Goal: Information Seeking & Learning: Find specific fact

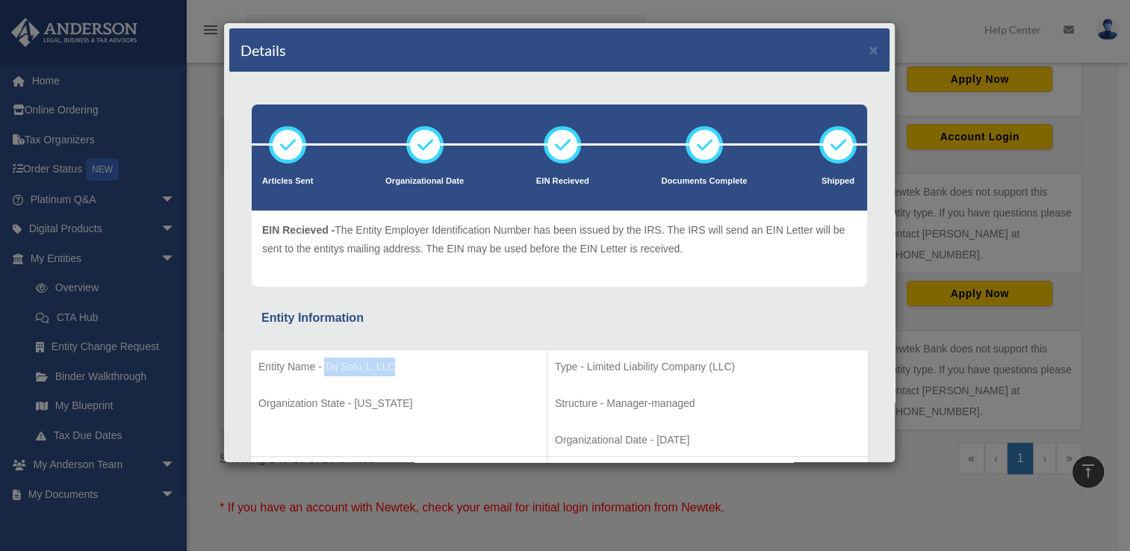
scroll to position [299, 0]
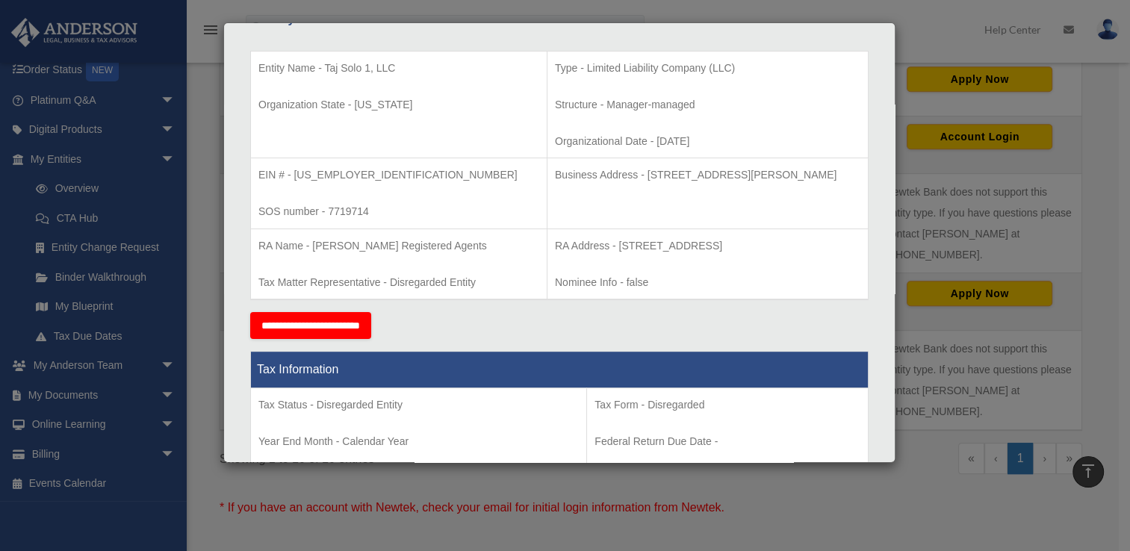
click at [194, 99] on div "Details × Articles Sent Organizational Date" at bounding box center [565, 275] width 1130 height 551
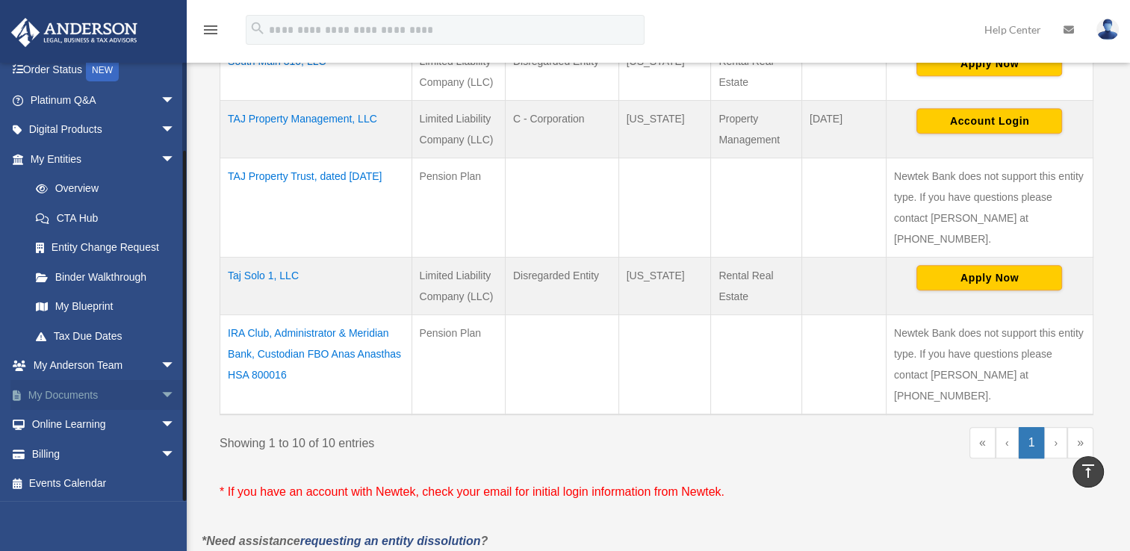
click at [161, 396] on span "arrow_drop_down" at bounding box center [176, 395] width 30 height 31
click at [58, 423] on link "Box" at bounding box center [109, 425] width 177 height 30
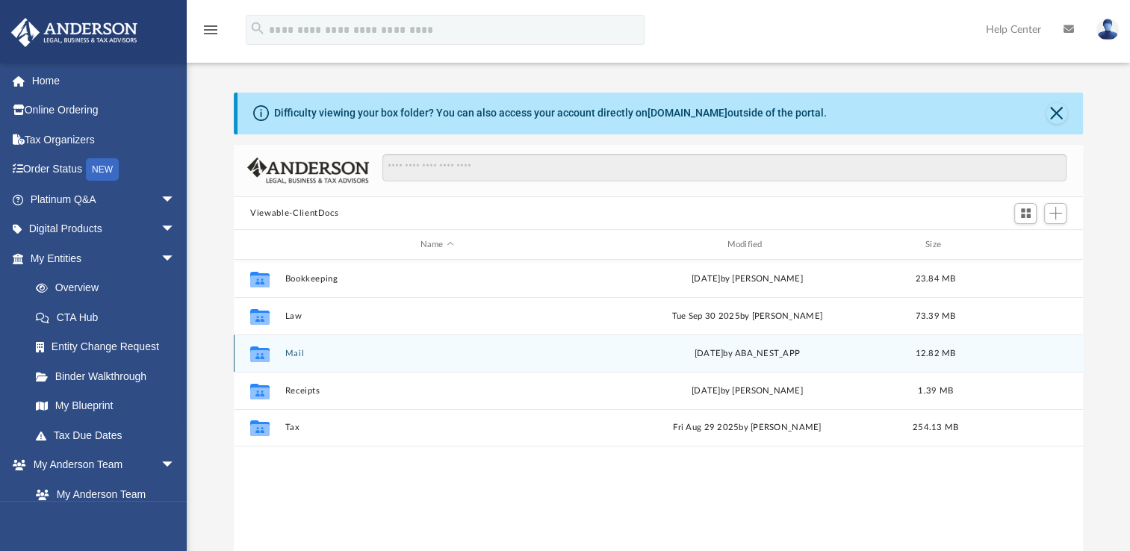
scroll to position [328, 836]
click at [294, 355] on button "Mail" at bounding box center [437, 354] width 304 height 10
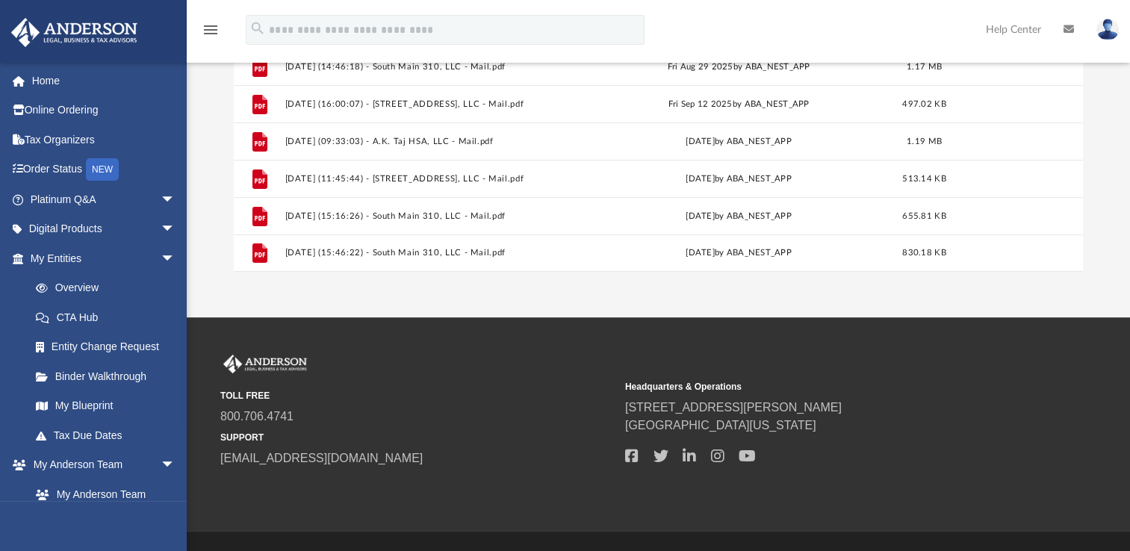
scroll to position [299, 0]
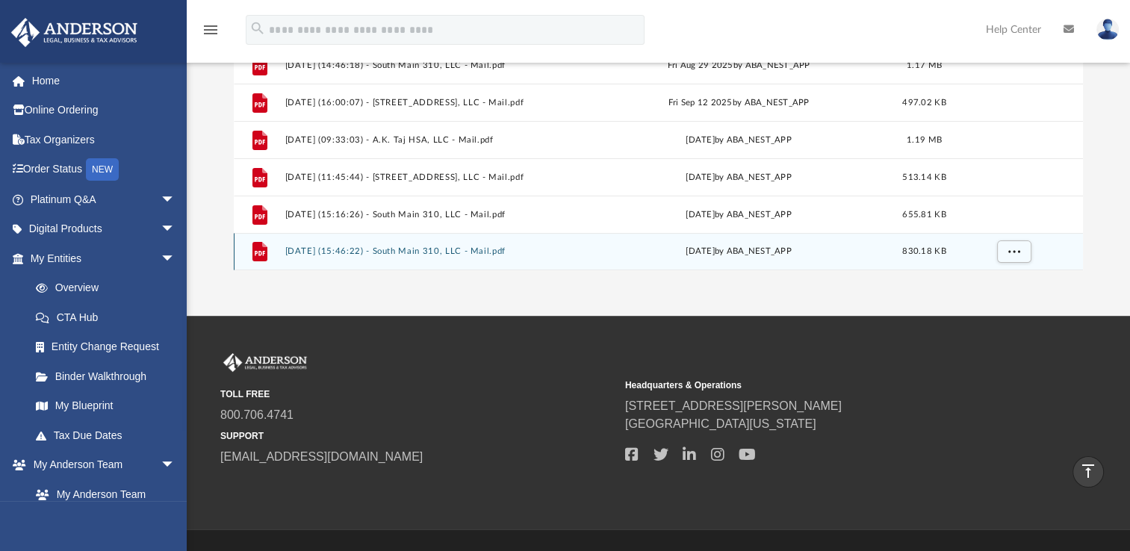
click at [504, 254] on button "2025.10.02 (15:46:22) - South Main 310, LLC - Mail.pdf" at bounding box center [434, 251] width 298 height 10
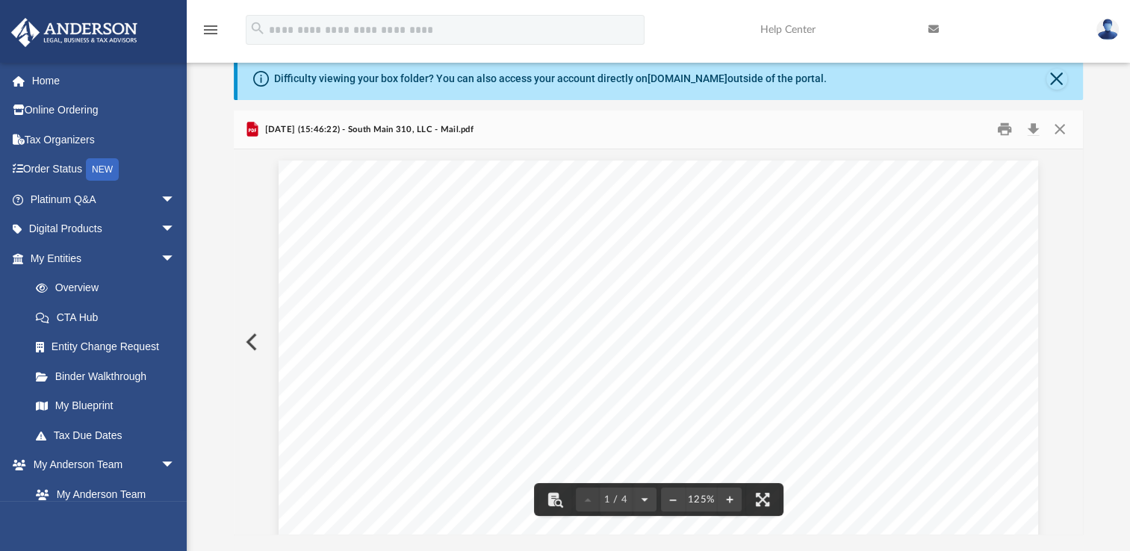
scroll to position [0, 0]
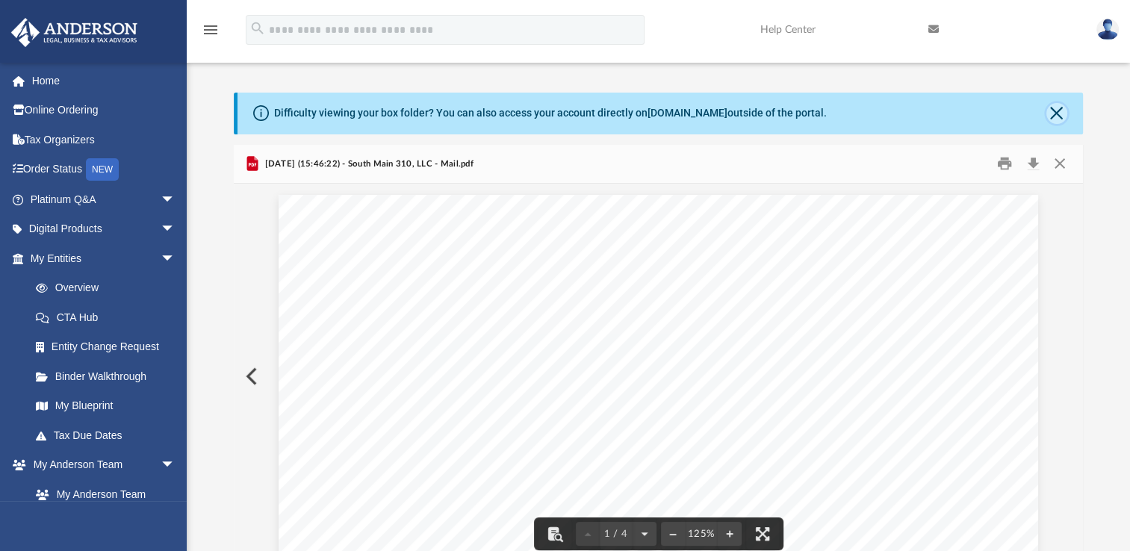
click at [1058, 111] on button "Close" at bounding box center [1056, 113] width 21 height 21
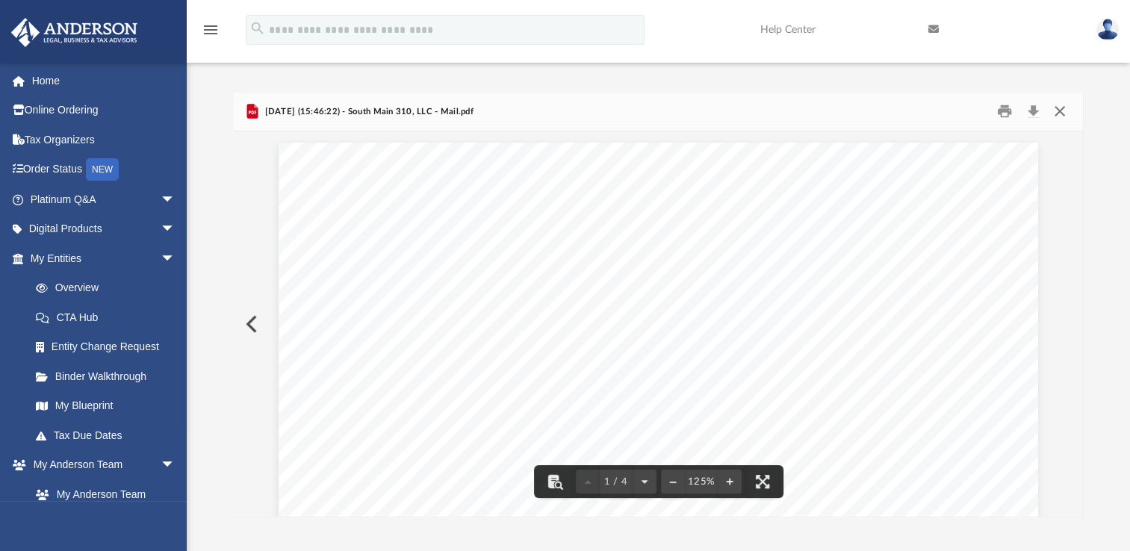
click at [1061, 113] on button "Close" at bounding box center [1059, 111] width 27 height 23
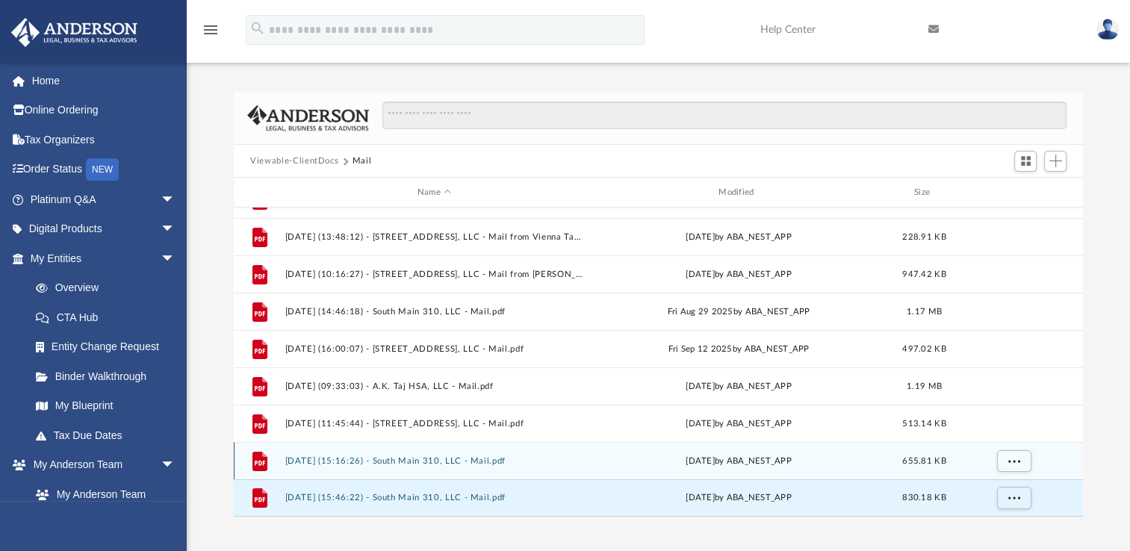
click at [429, 459] on button "2025.09.16 (15:16:26) - South Main 310, LLC - Mail.pdf" at bounding box center [434, 461] width 298 height 10
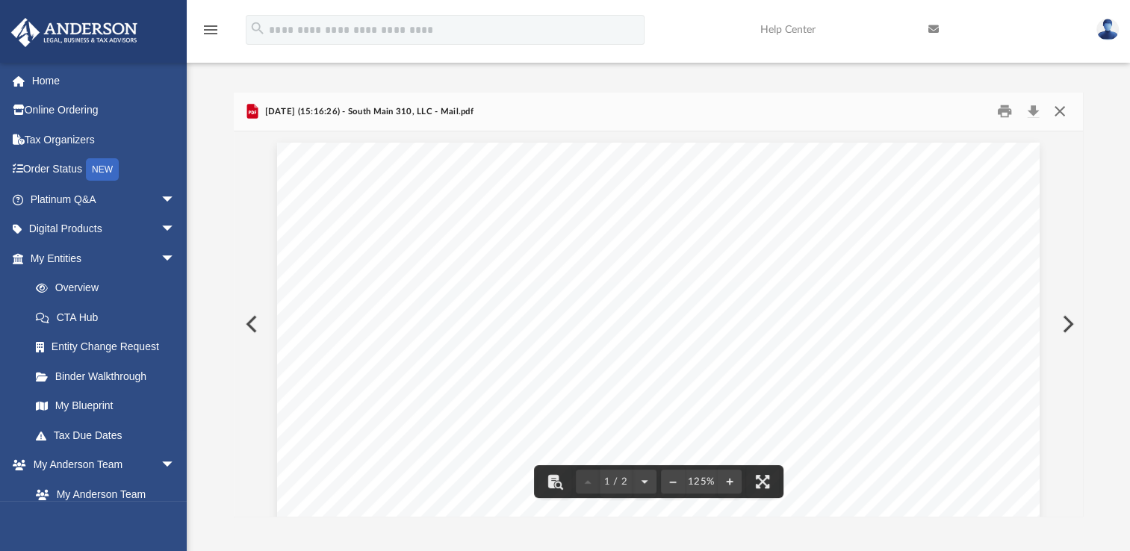
click at [1061, 112] on button "Close" at bounding box center [1059, 111] width 27 height 23
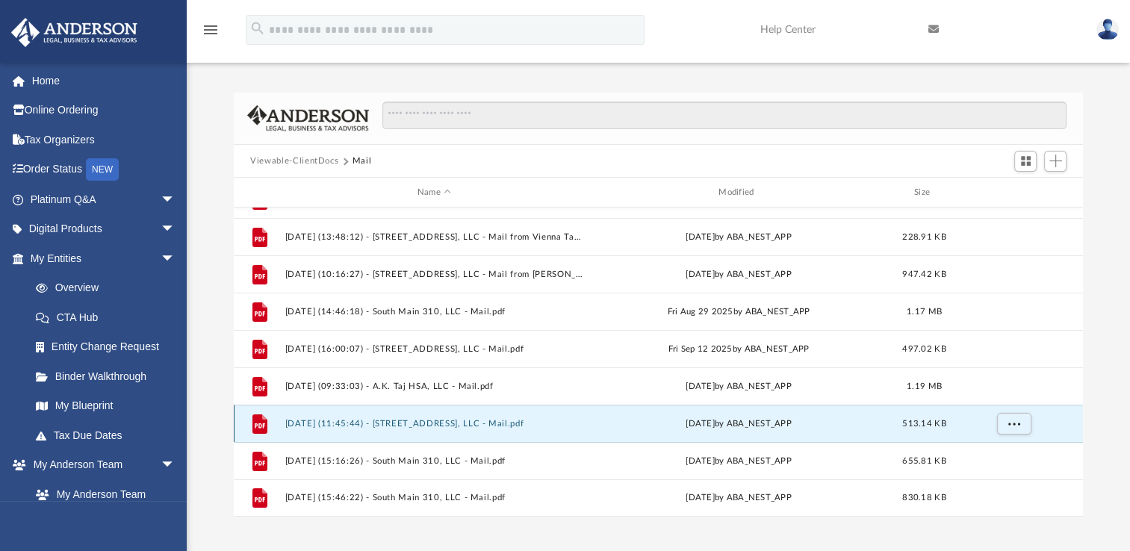
click at [361, 420] on button "2025.09.16 (11:45:44) - 207 13th Avenue, LLC - Mail.pdf" at bounding box center [434, 424] width 298 height 10
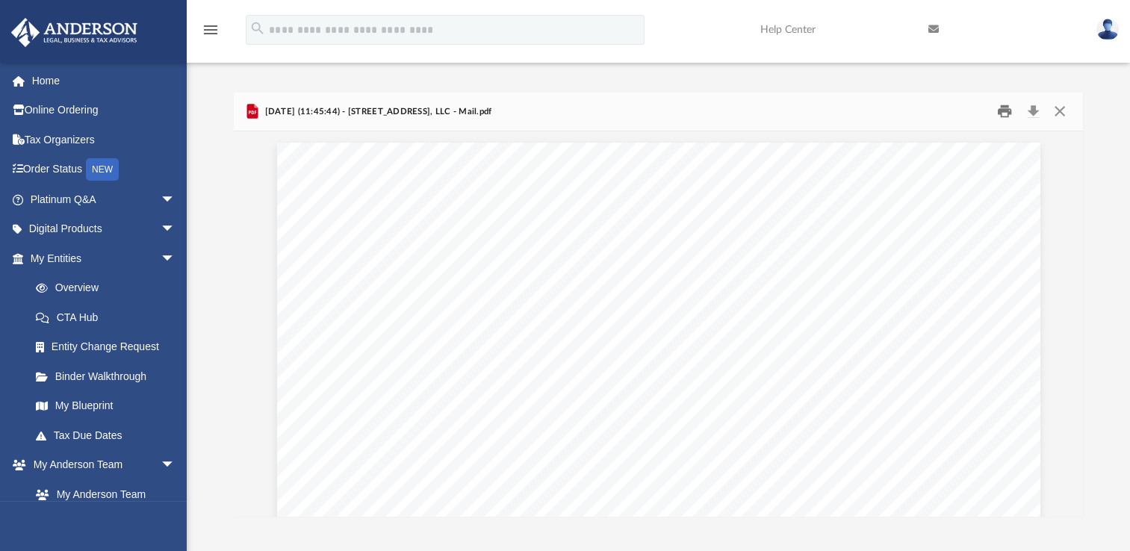
click at [1006, 111] on button "Print" at bounding box center [1005, 111] width 30 height 23
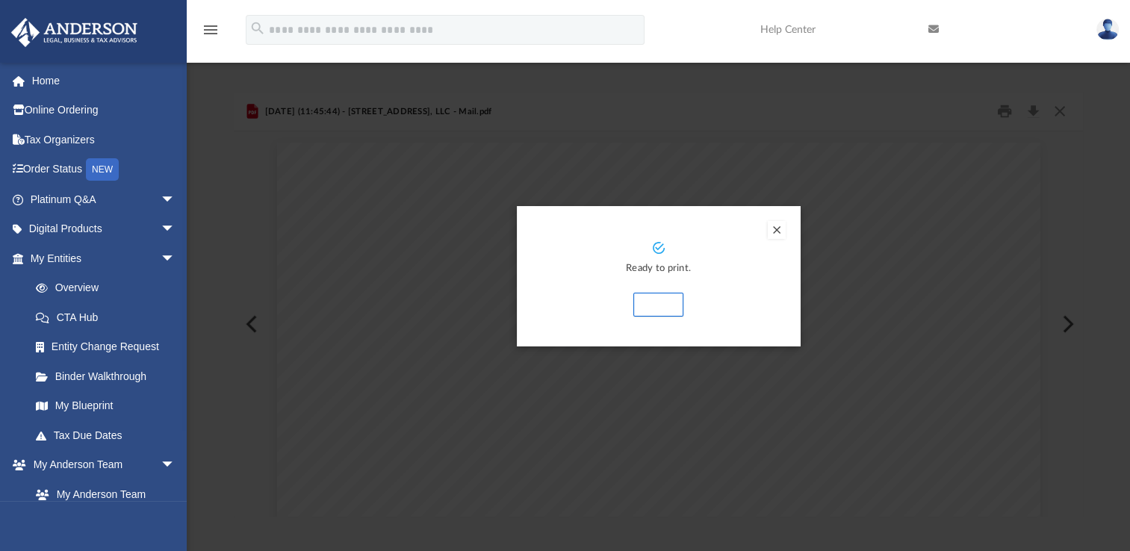
click at [660, 302] on button "Print" at bounding box center [658, 305] width 50 height 24
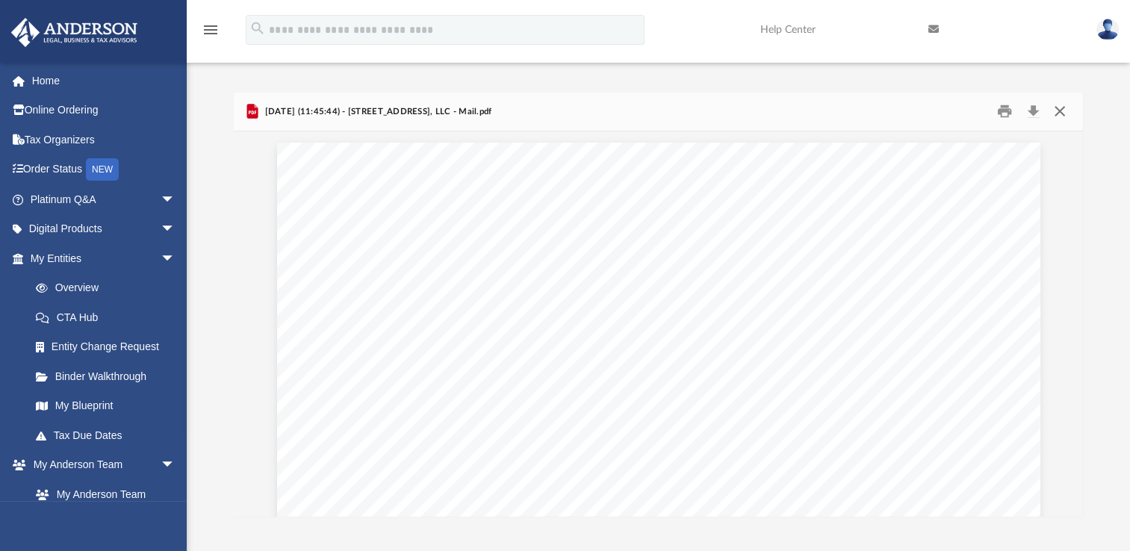
click at [1058, 109] on button "Close" at bounding box center [1059, 111] width 27 height 23
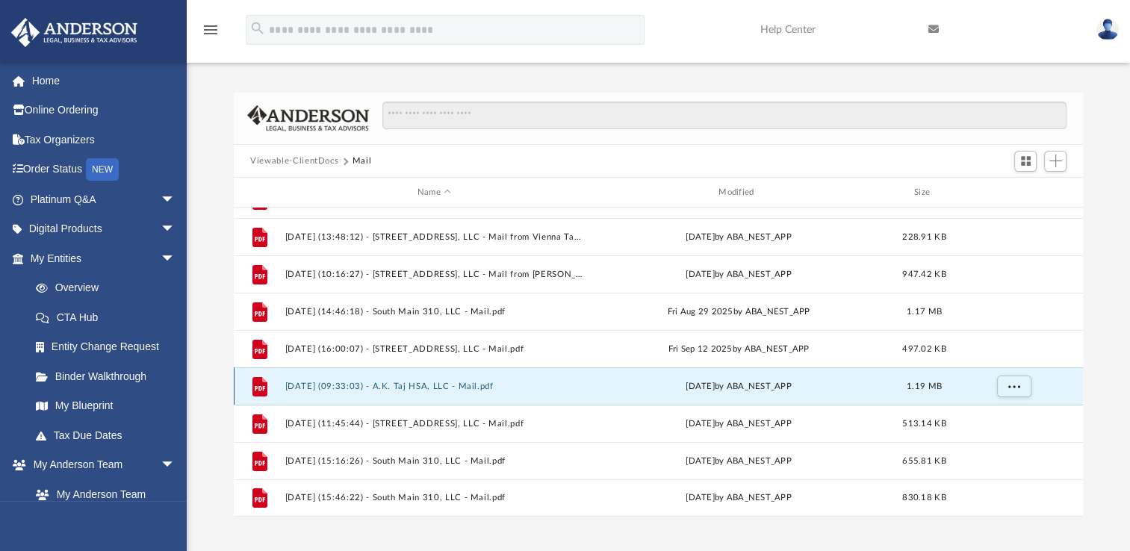
click at [370, 388] on button "2025.09.16 (09:33:03) - A.K. Taj HSA, LLC - Mail.pdf" at bounding box center [434, 387] width 298 height 10
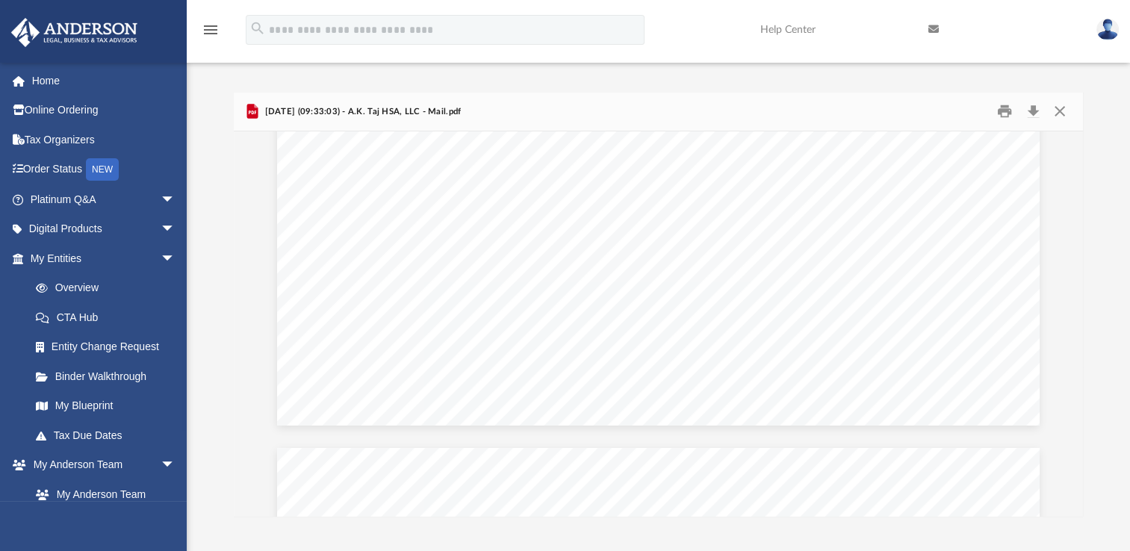
scroll to position [747, 0]
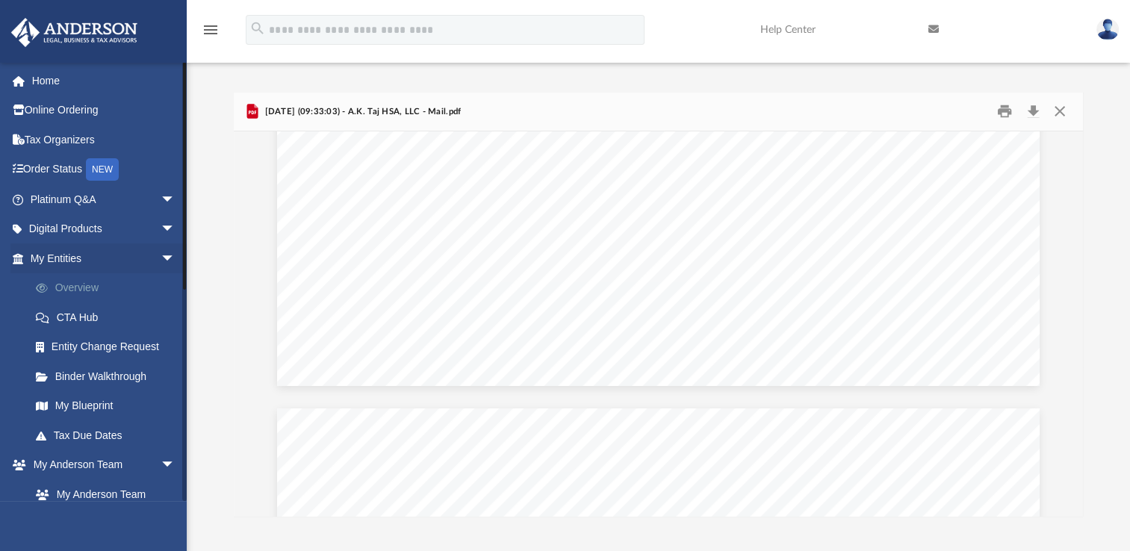
click at [81, 288] on link "Overview" at bounding box center [109, 288] width 177 height 30
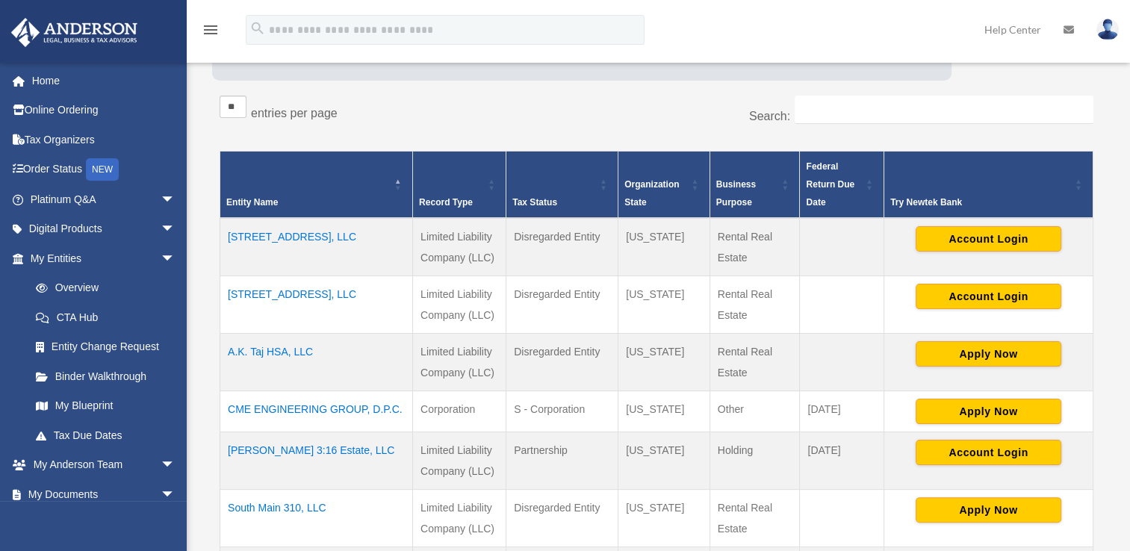
scroll to position [373, 0]
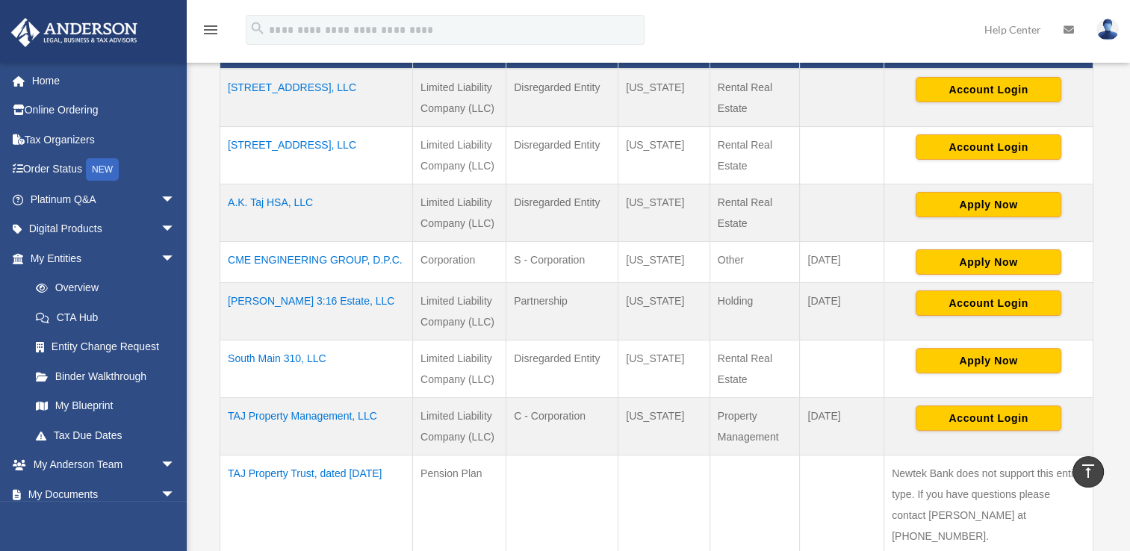
click at [282, 202] on td "A.K. Taj HSA, LLC" at bounding box center [316, 213] width 193 height 58
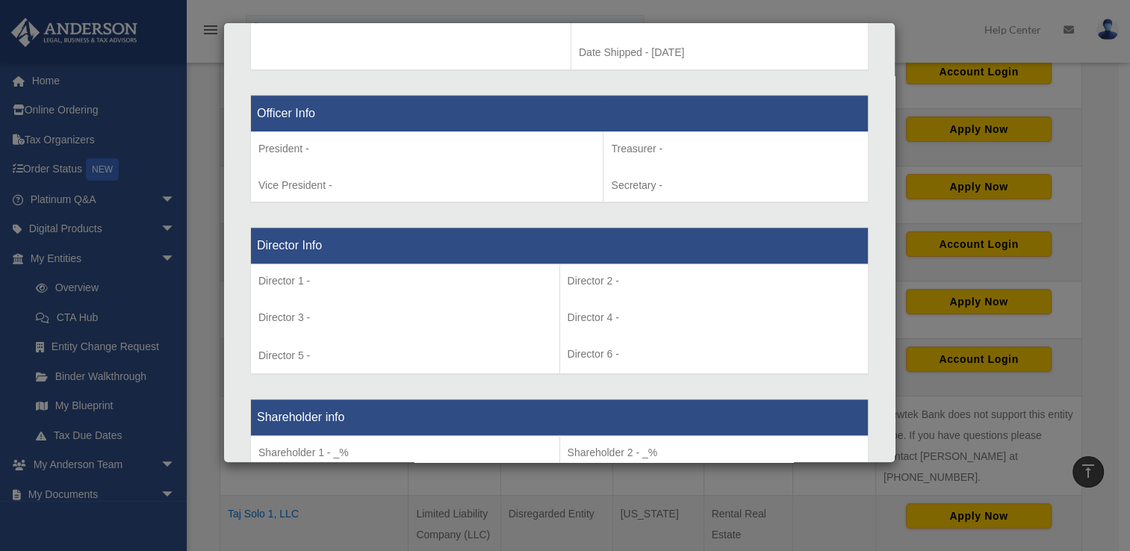
scroll to position [887, 0]
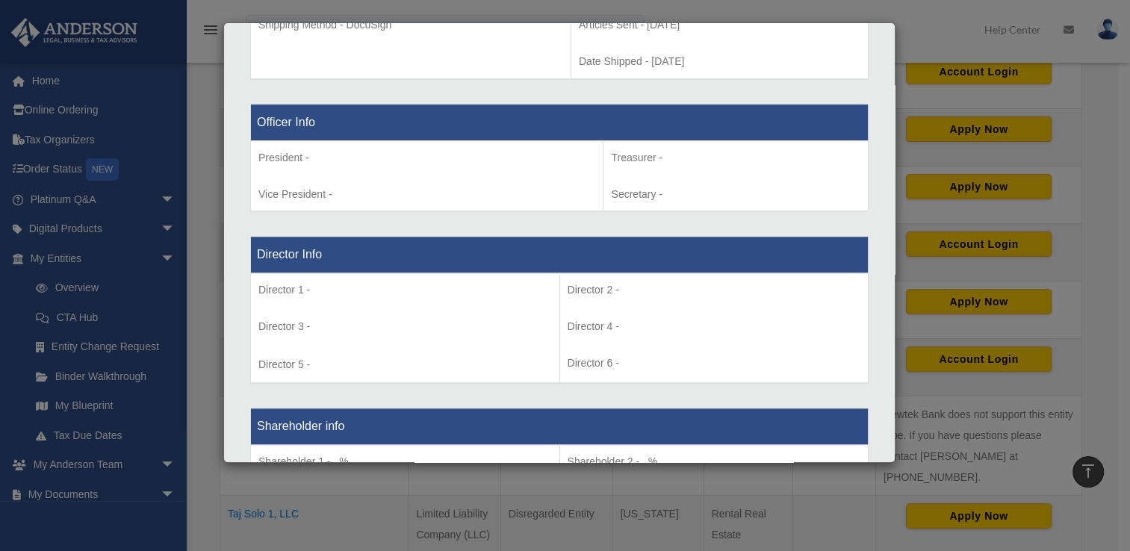
click at [409, 361] on td "Director 1 - Director 3 - Director 5 -" at bounding box center [405, 328] width 309 height 111
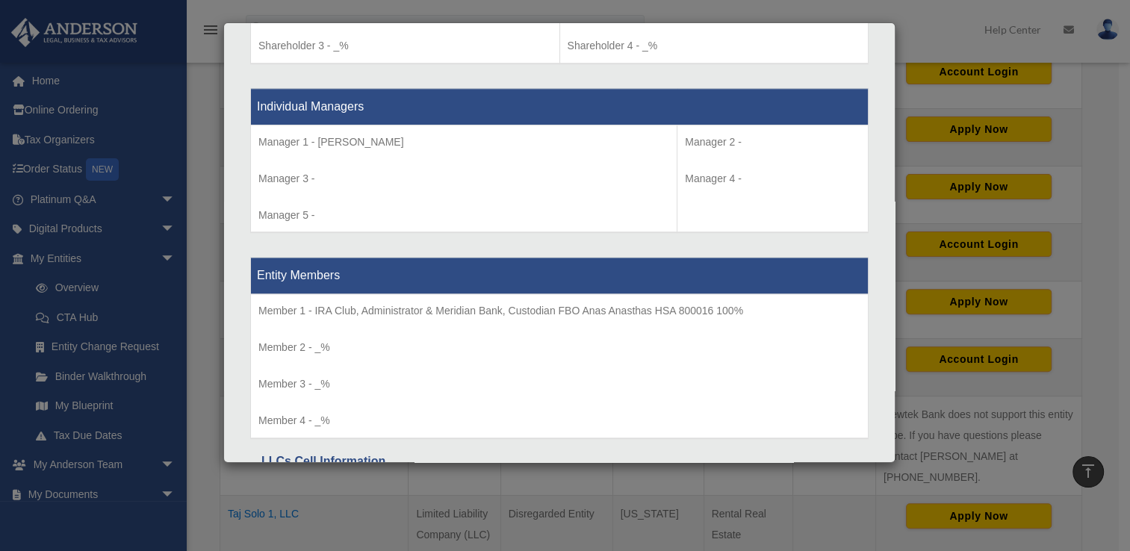
scroll to position [1410, 0]
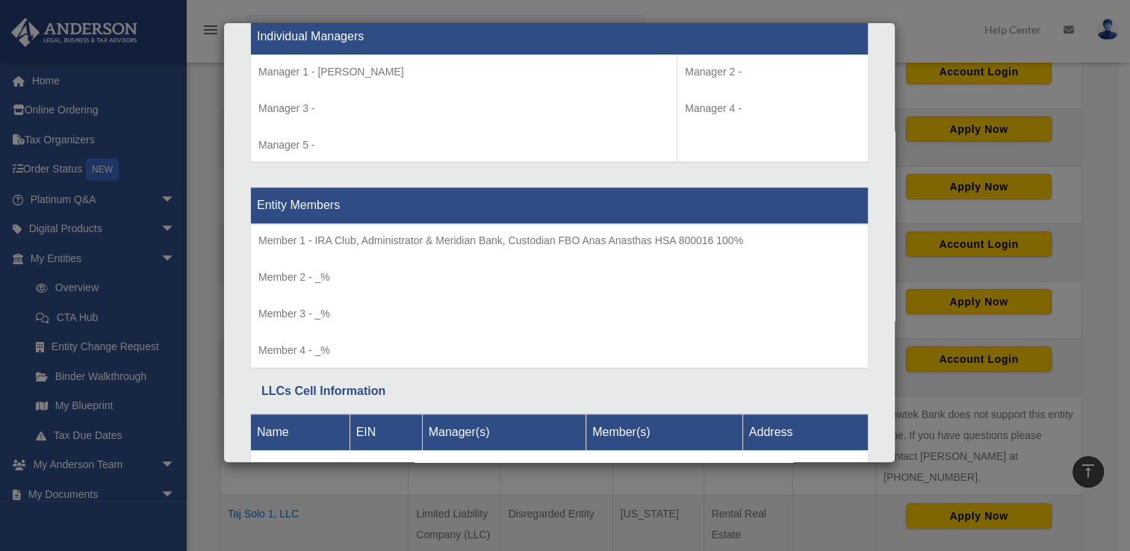
click at [335, 242] on p "Member 1 - ​IRA Club, Administrator & Meridian Bank, Custodian FBO Anas Anastha…" at bounding box center [559, 241] width 602 height 19
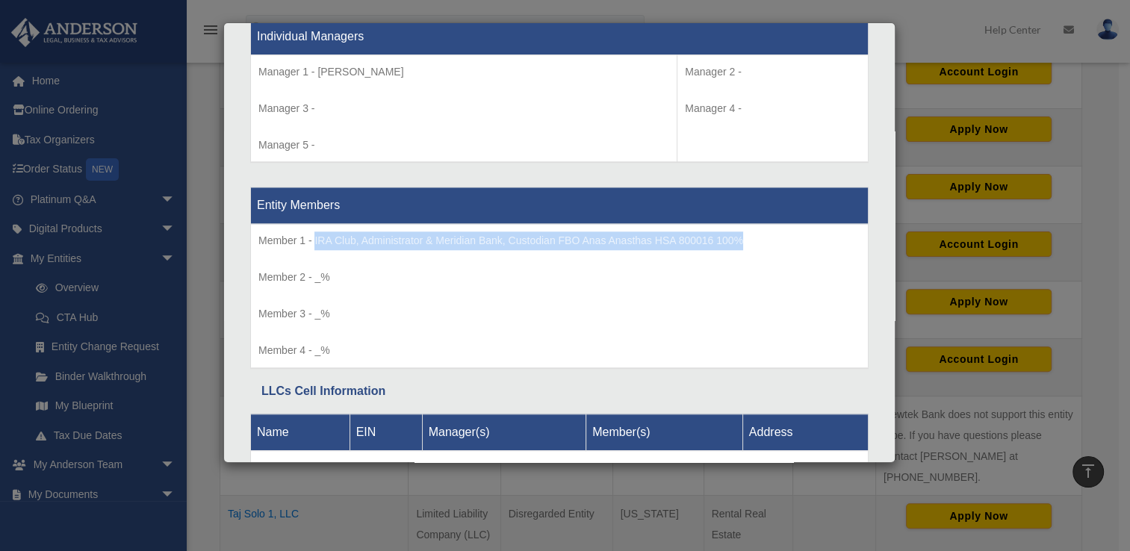
drag, startPoint x: 314, startPoint y: 235, endPoint x: 746, endPoint y: 226, distance: 432.5
click at [746, 232] on p "Member 1 - ​IRA Club, Administrator & Meridian Bank, Custodian FBO Anas Anastha…" at bounding box center [559, 241] width 602 height 19
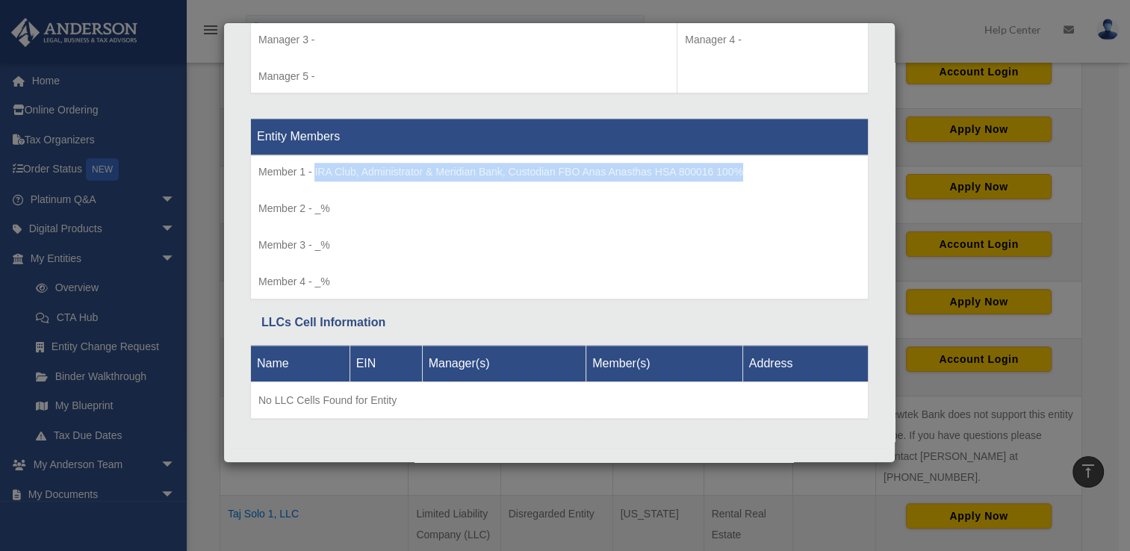
scroll to position [1485, 0]
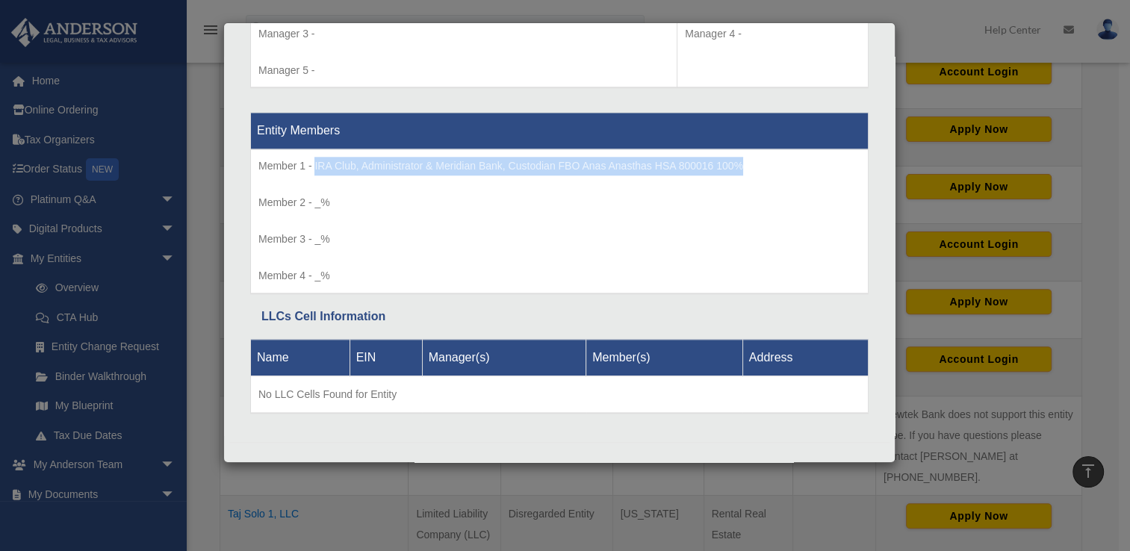
copy p "​IRA Club, Administrator & Meridian Bank, Custodian FBO Anas Anasthas HSA 80001…"
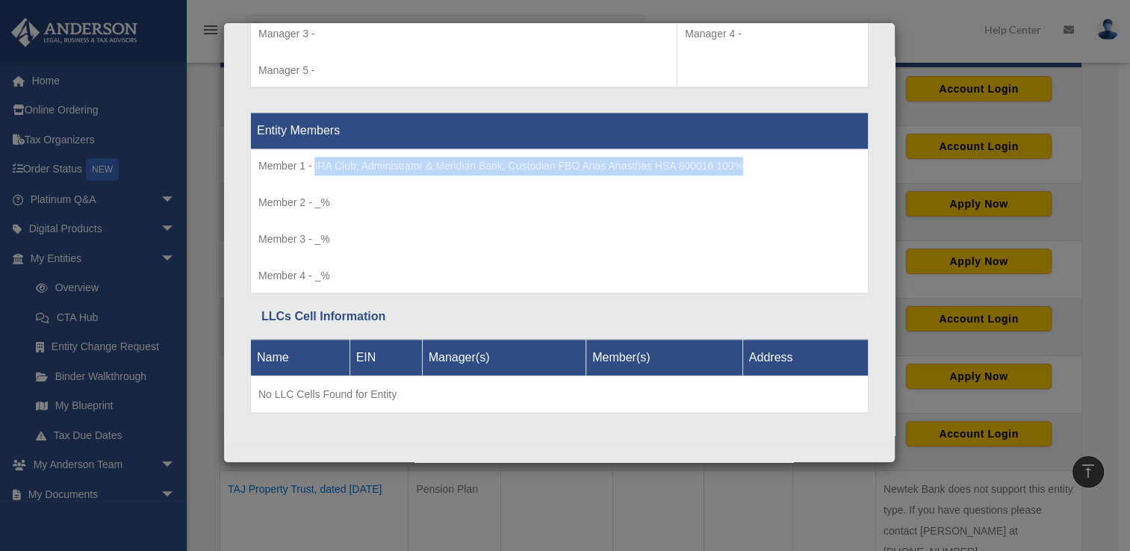
scroll to position [373, 0]
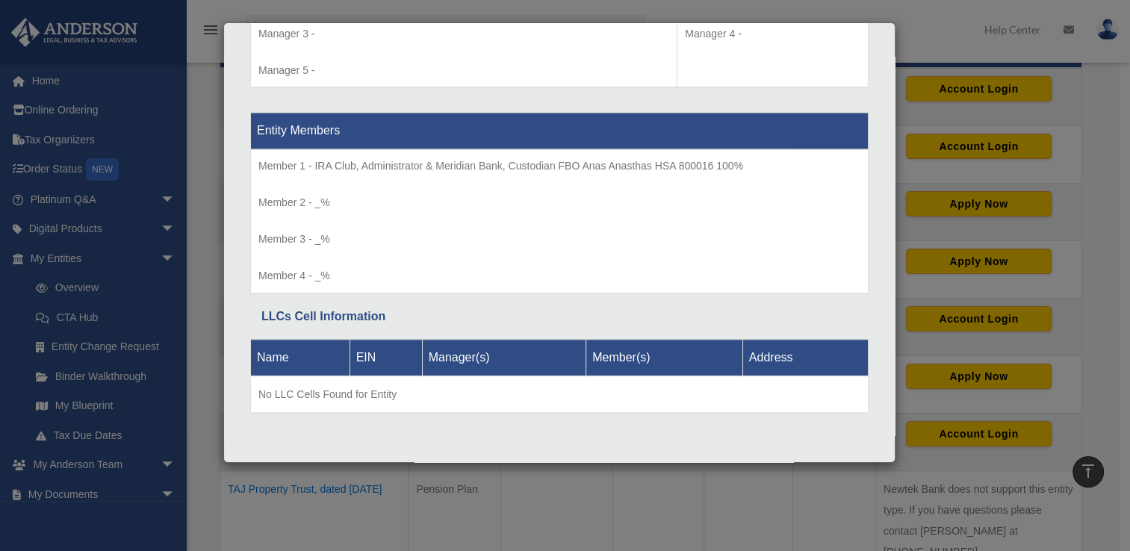
click at [441, 267] on p "Member 4 - _%" at bounding box center [559, 276] width 602 height 19
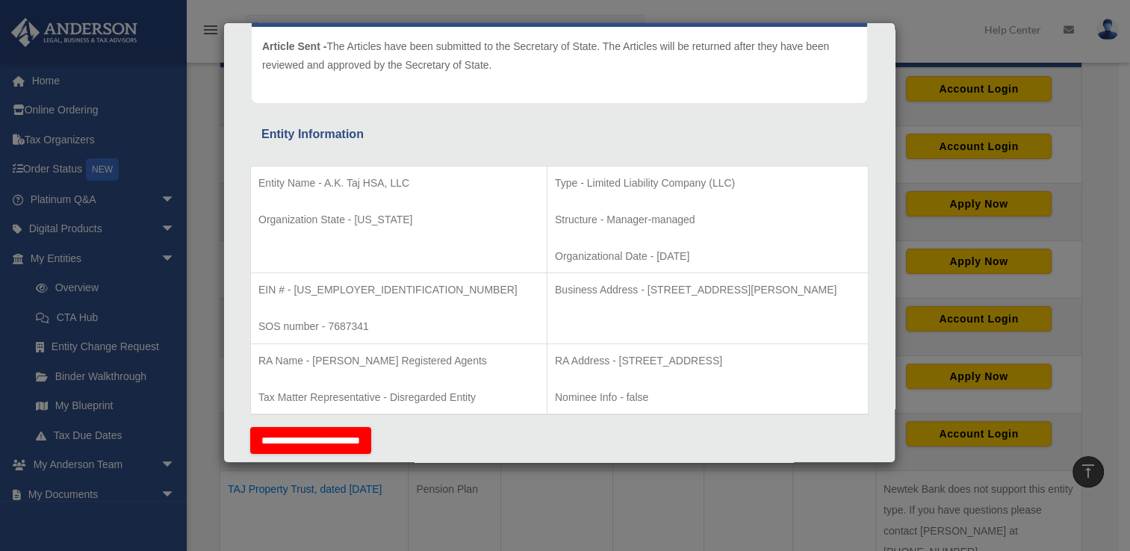
scroll to position [140, 0]
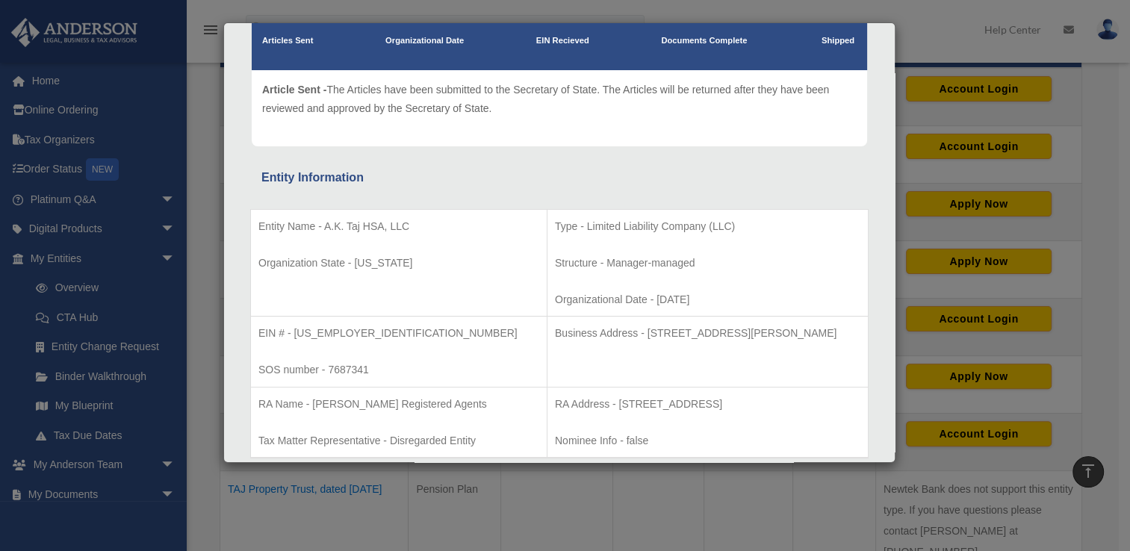
click at [336, 335] on p "EIN # - 39-3805191" at bounding box center [398, 333] width 281 height 19
drag, startPoint x: 350, startPoint y: 334, endPoint x: 294, endPoint y: 334, distance: 55.3
click at [294, 334] on p "EIN # - 39-3805191" at bounding box center [398, 333] width 281 height 19
copy p "39-3805191"
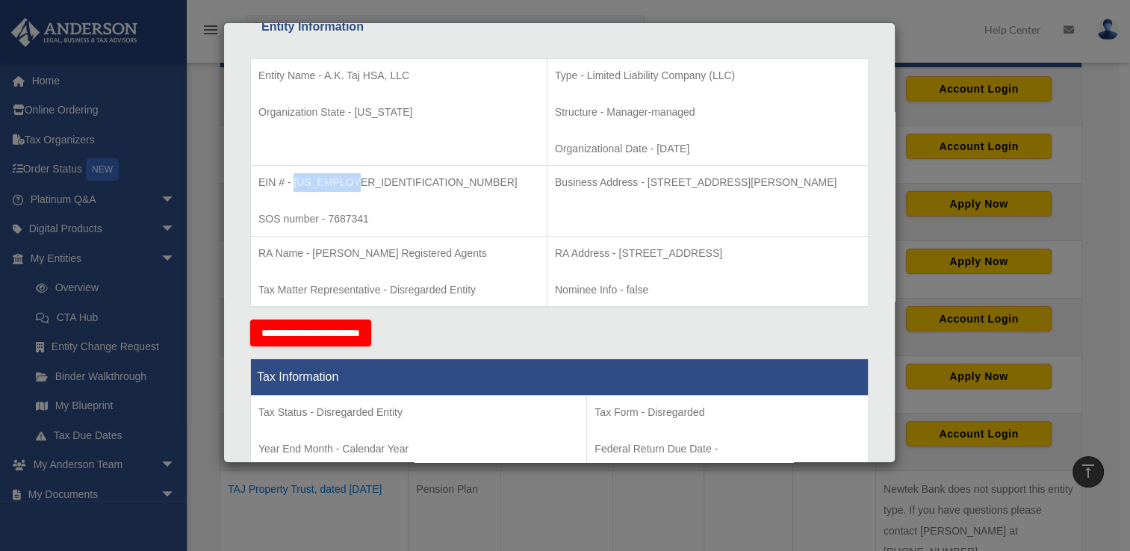
scroll to position [364, 0]
